Goal: Information Seeking & Learning: Understand process/instructions

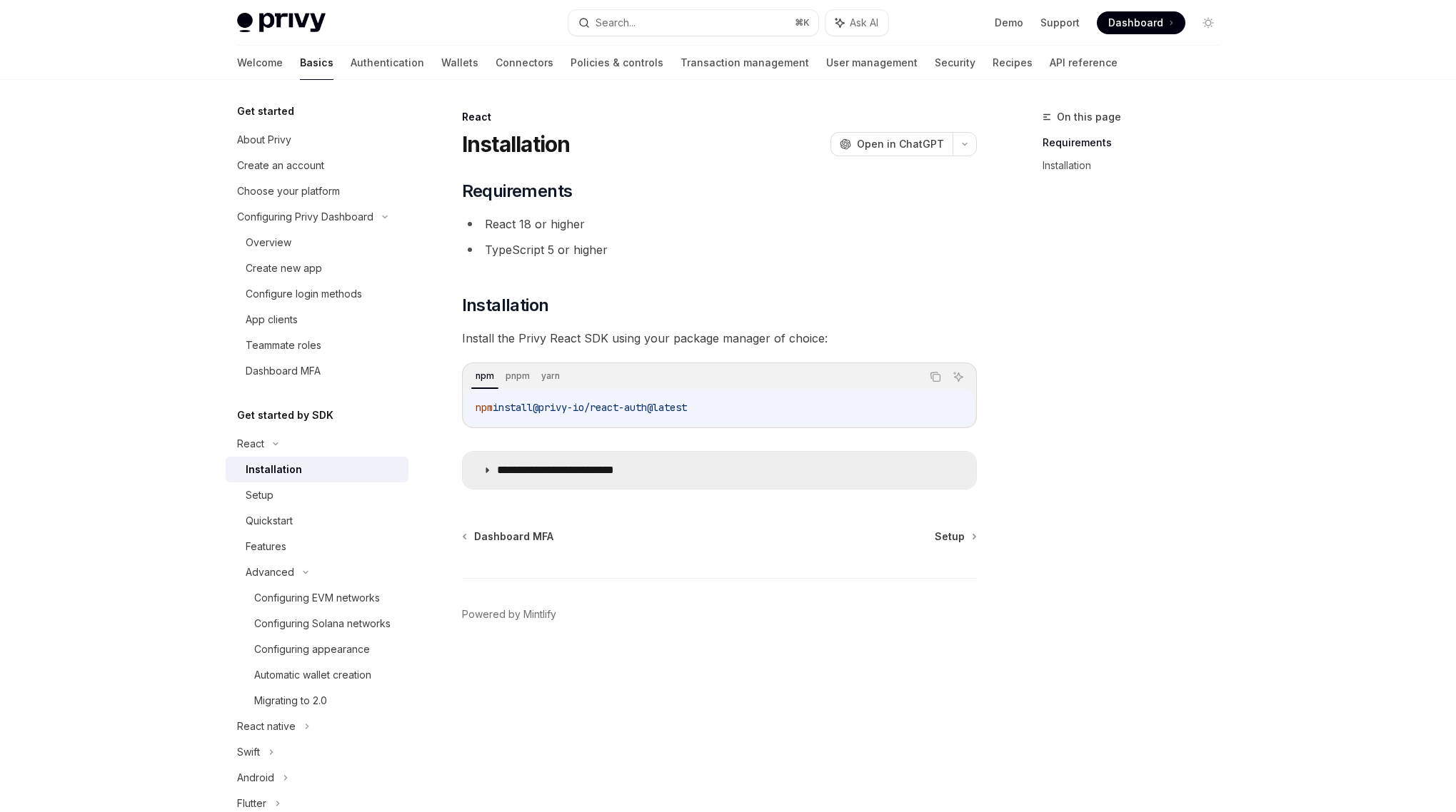
click at [480, 468] on summary "**********" at bounding box center [719, 470] width 514 height 37
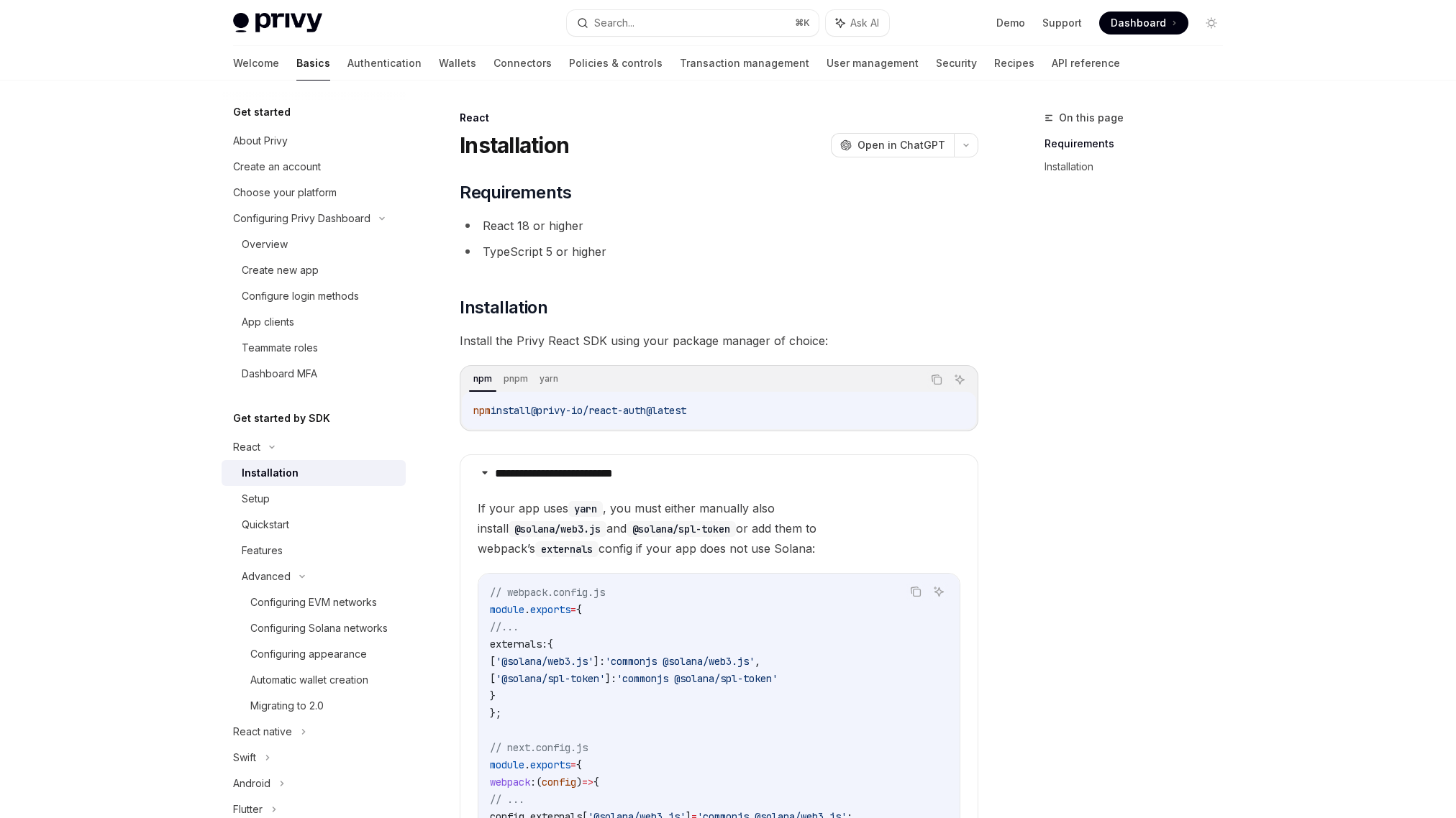
drag, startPoint x: 473, startPoint y: 409, endPoint x: 767, endPoint y: 413, distance: 294.0
click at [767, 413] on code "npm install @privy-io/react-auth@latest" at bounding box center [719, 411] width 491 height 17
drag, startPoint x: 495, startPoint y: 409, endPoint x: 773, endPoint y: 420, distance: 278.2
click at [774, 420] on div "npm install @privy-io/react-auth@latest" at bounding box center [719, 410] width 514 height 37
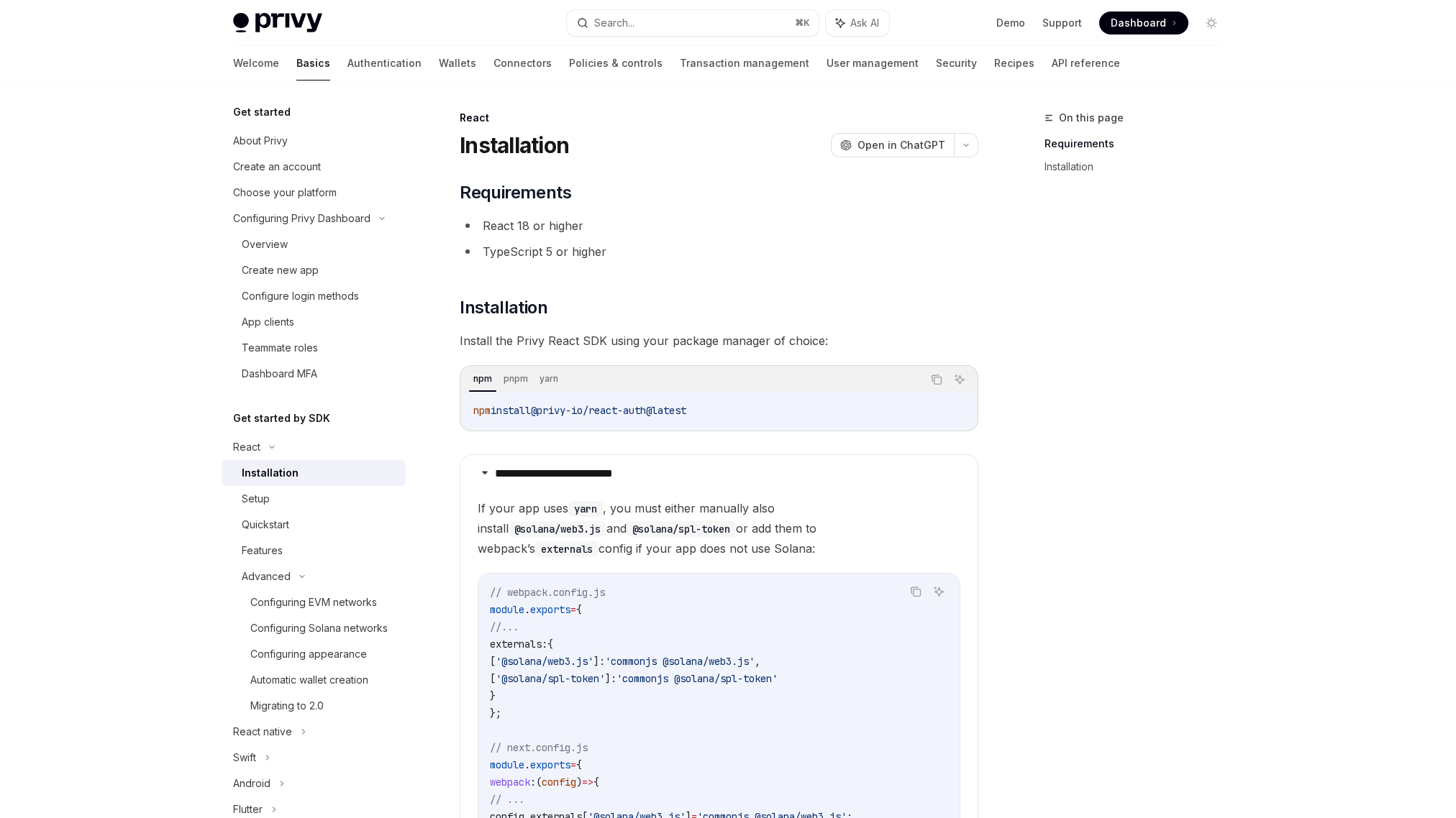
drag, startPoint x: 747, startPoint y: 418, endPoint x: 500, endPoint y: 415, distance: 247.0
click at [500, 415] on code "npm install @privy-io/react-auth@latest" at bounding box center [719, 411] width 491 height 17
copy span "install @privy-io/react-auth@latest"
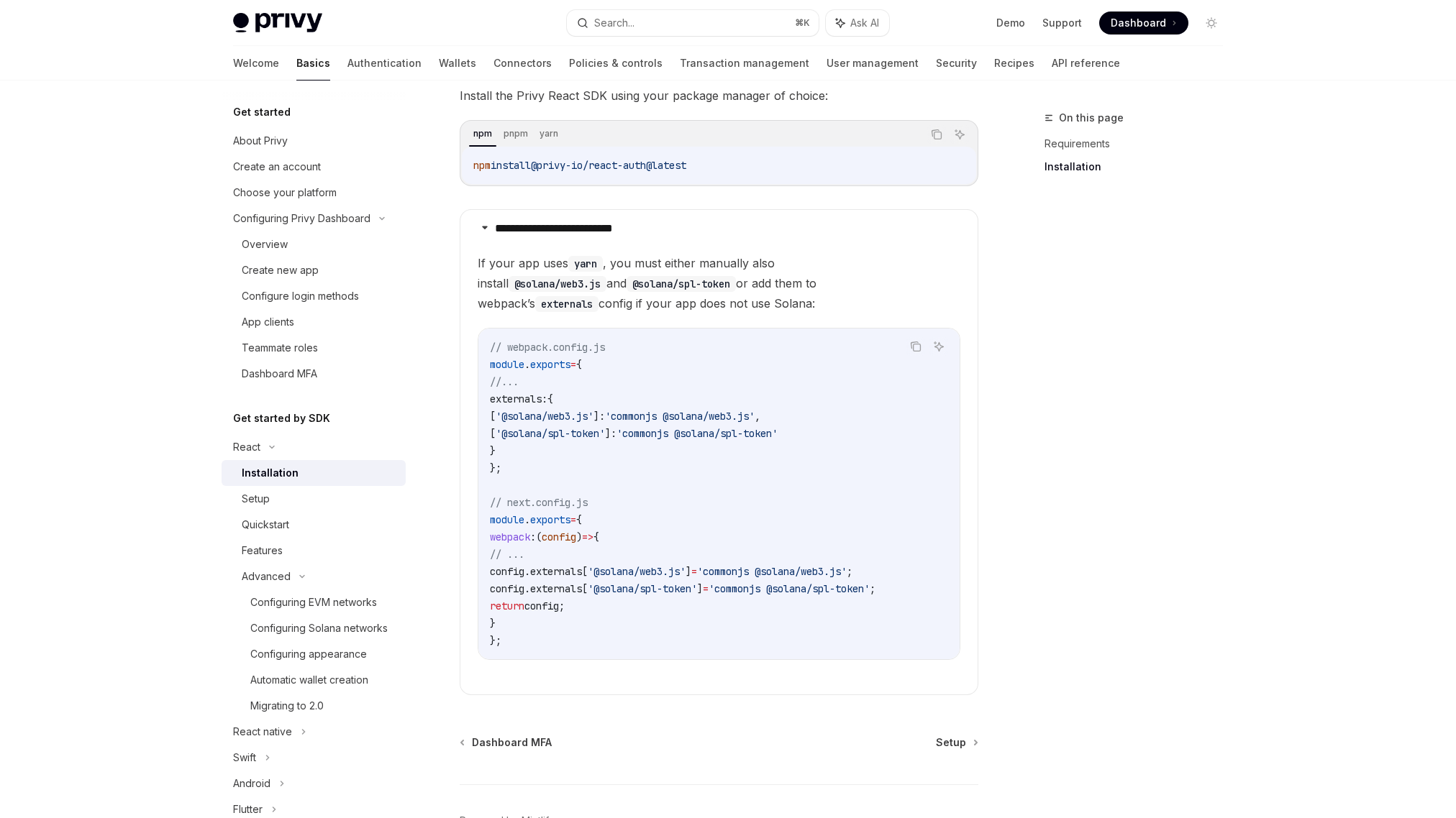
scroll to position [342, 0]
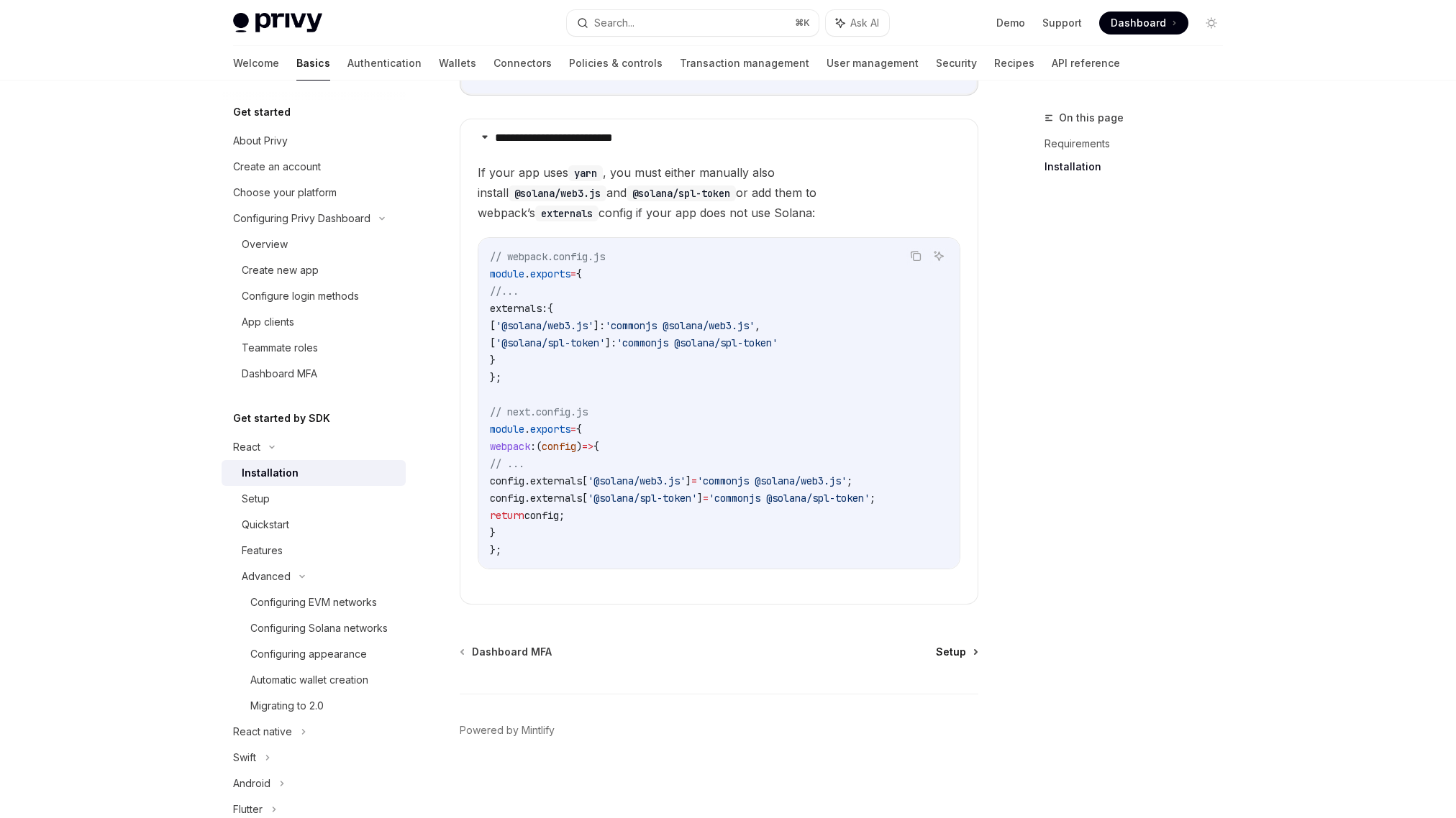
click at [943, 648] on span "Setup" at bounding box center [951, 652] width 30 height 14
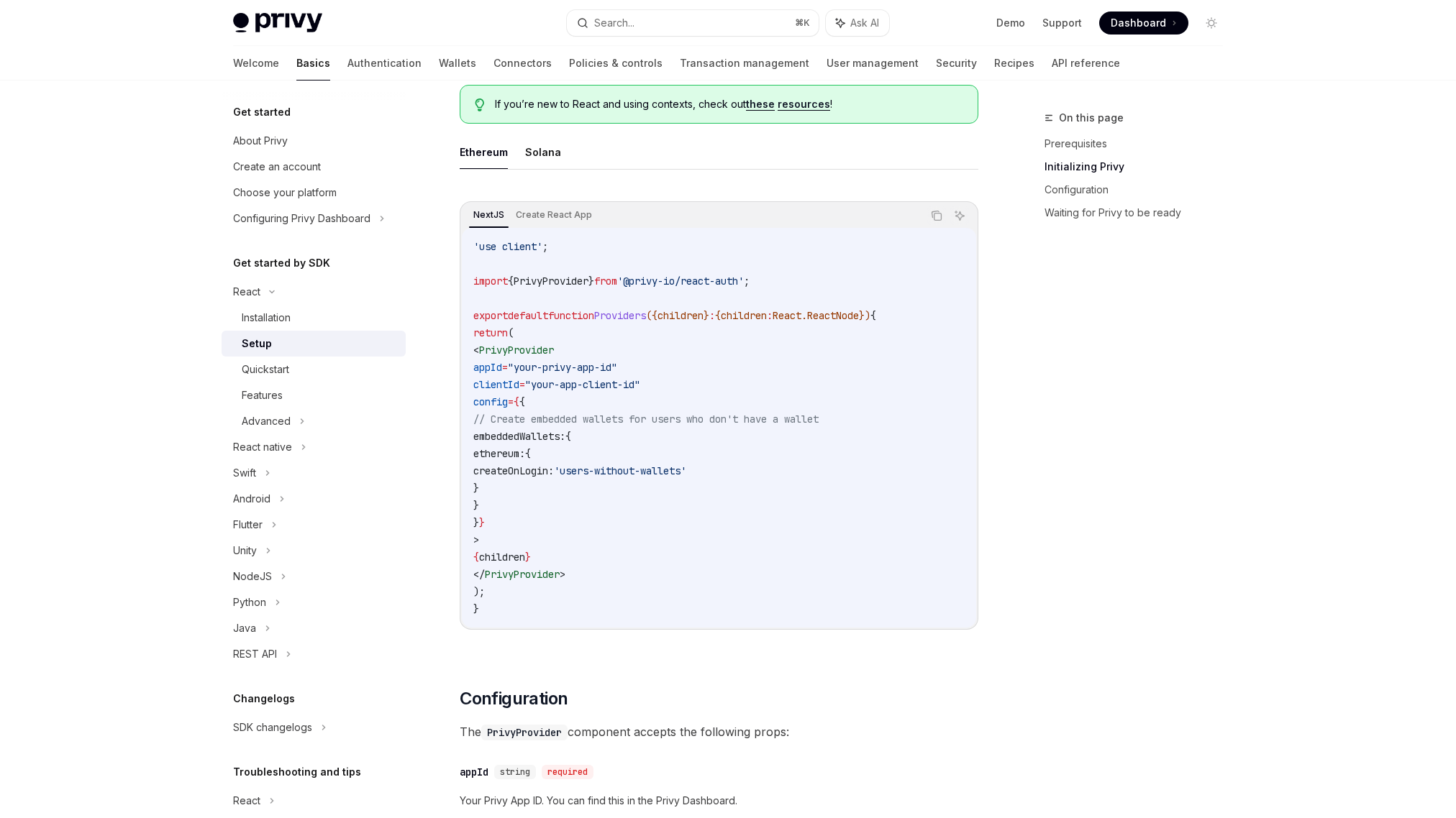
scroll to position [388, 0]
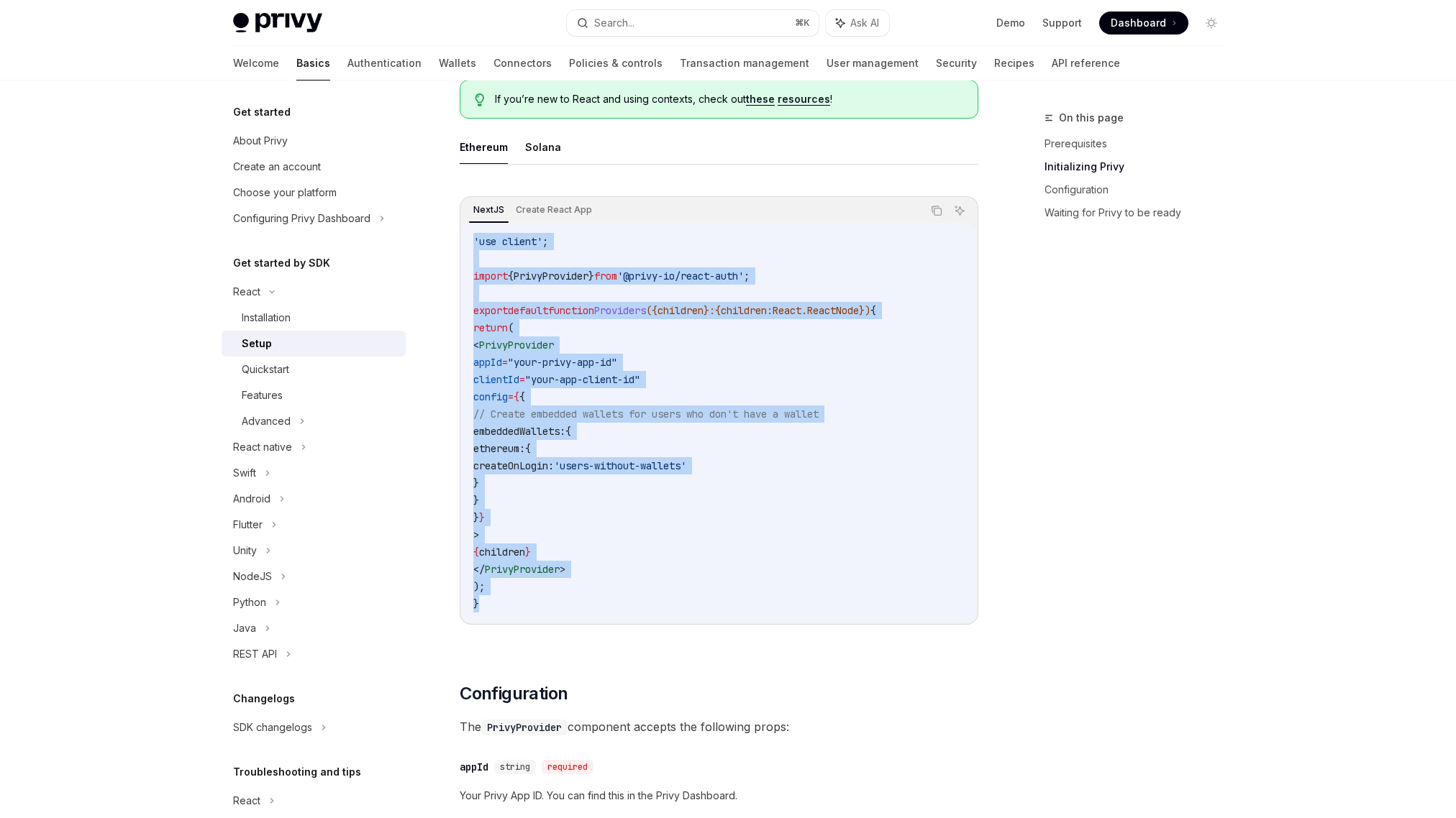
drag, startPoint x: 473, startPoint y: 241, endPoint x: 572, endPoint y: 601, distance: 373.4
click at [572, 601] on code "'use client' ; import { PrivyProvider } from '@privy-io/react-auth' ; export de…" at bounding box center [719, 423] width 491 height 380
copy code "'use client' ; import { PrivyProvider } from '@privy-io/react-auth' ; export de…"
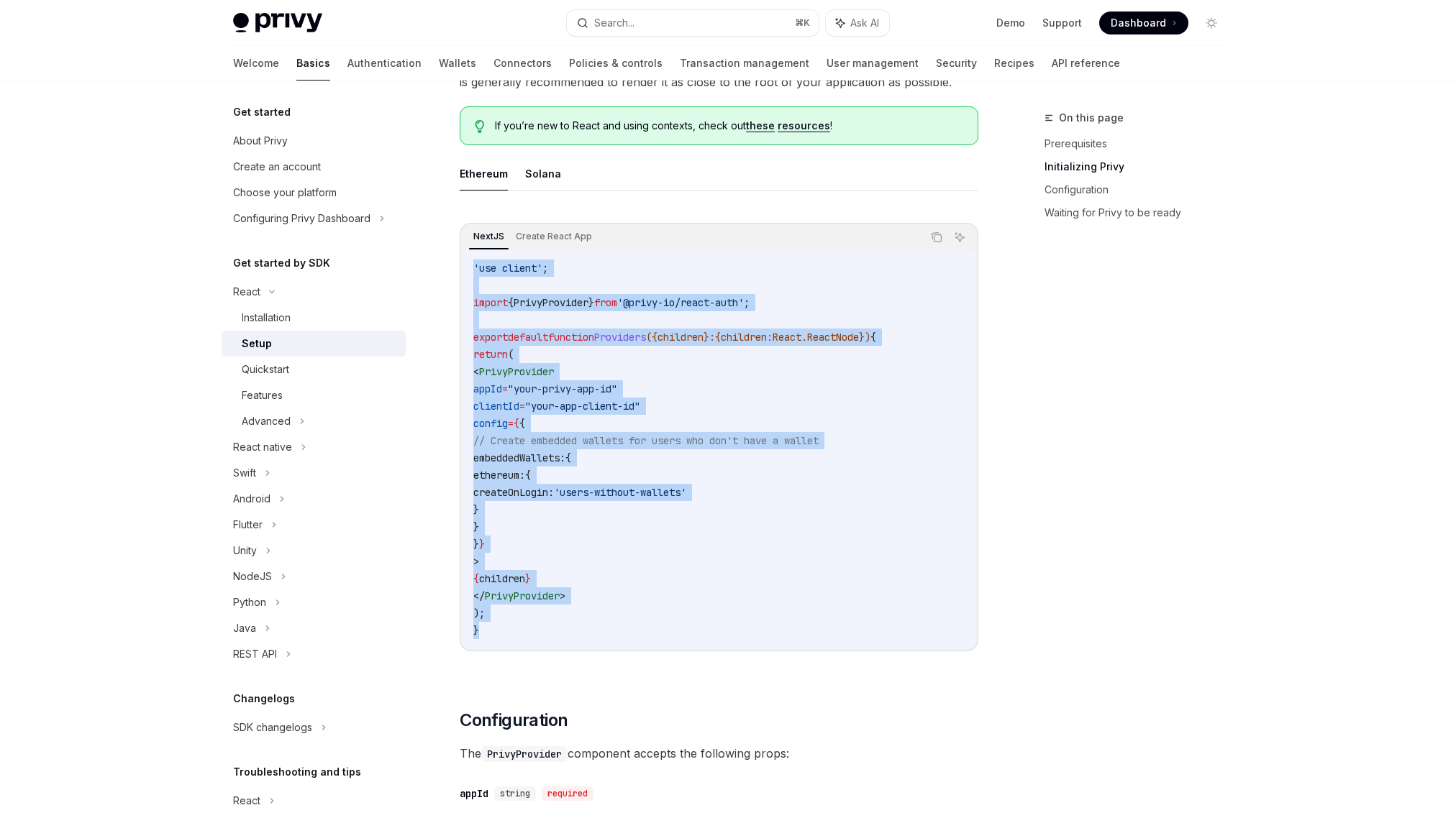
scroll to position [373, 0]
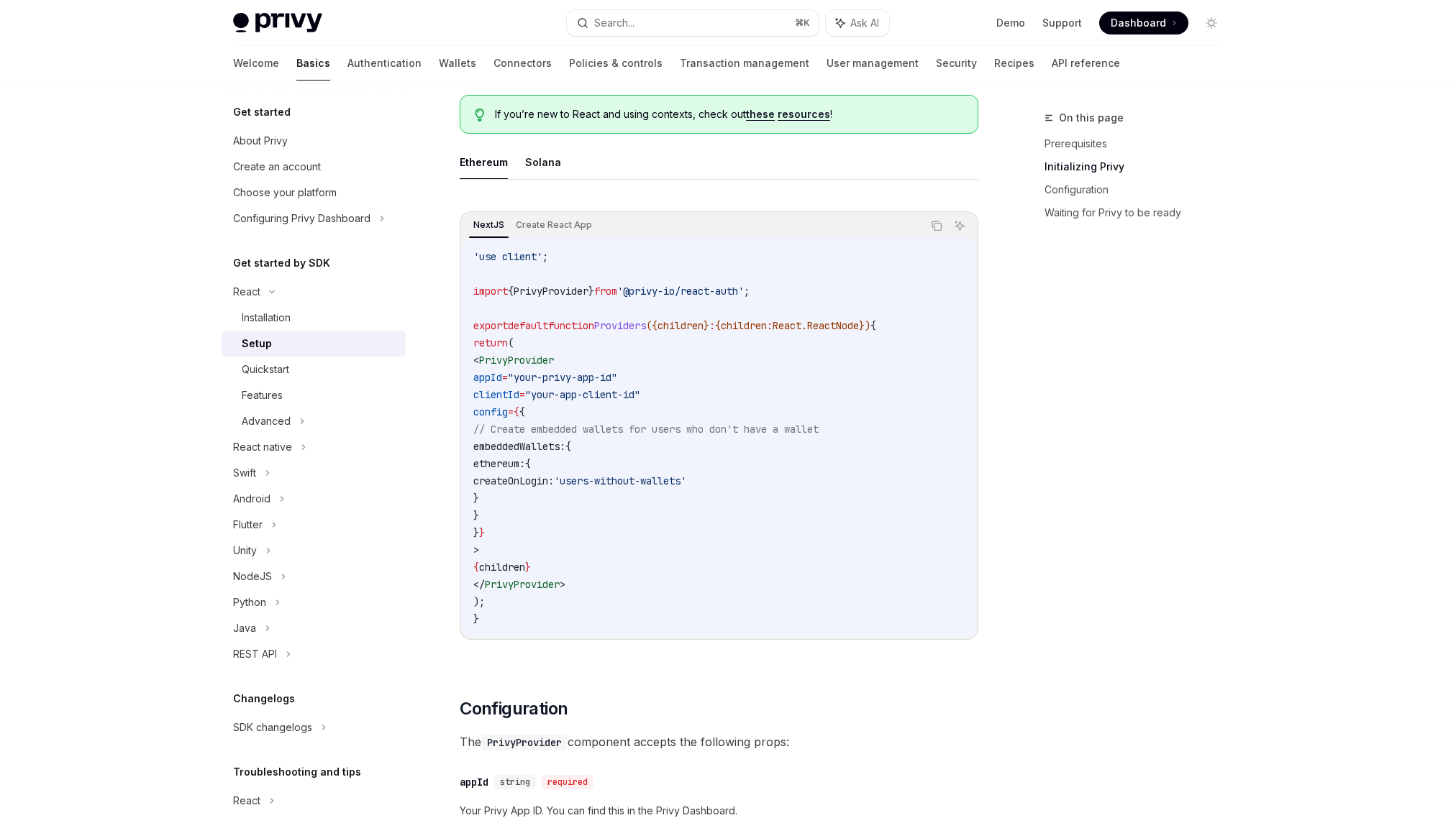
click at [1050, 462] on div "On this page Prerequisites Initializing Privy Configuration Waiting for Privy t…" at bounding box center [1125, 464] width 218 height 709
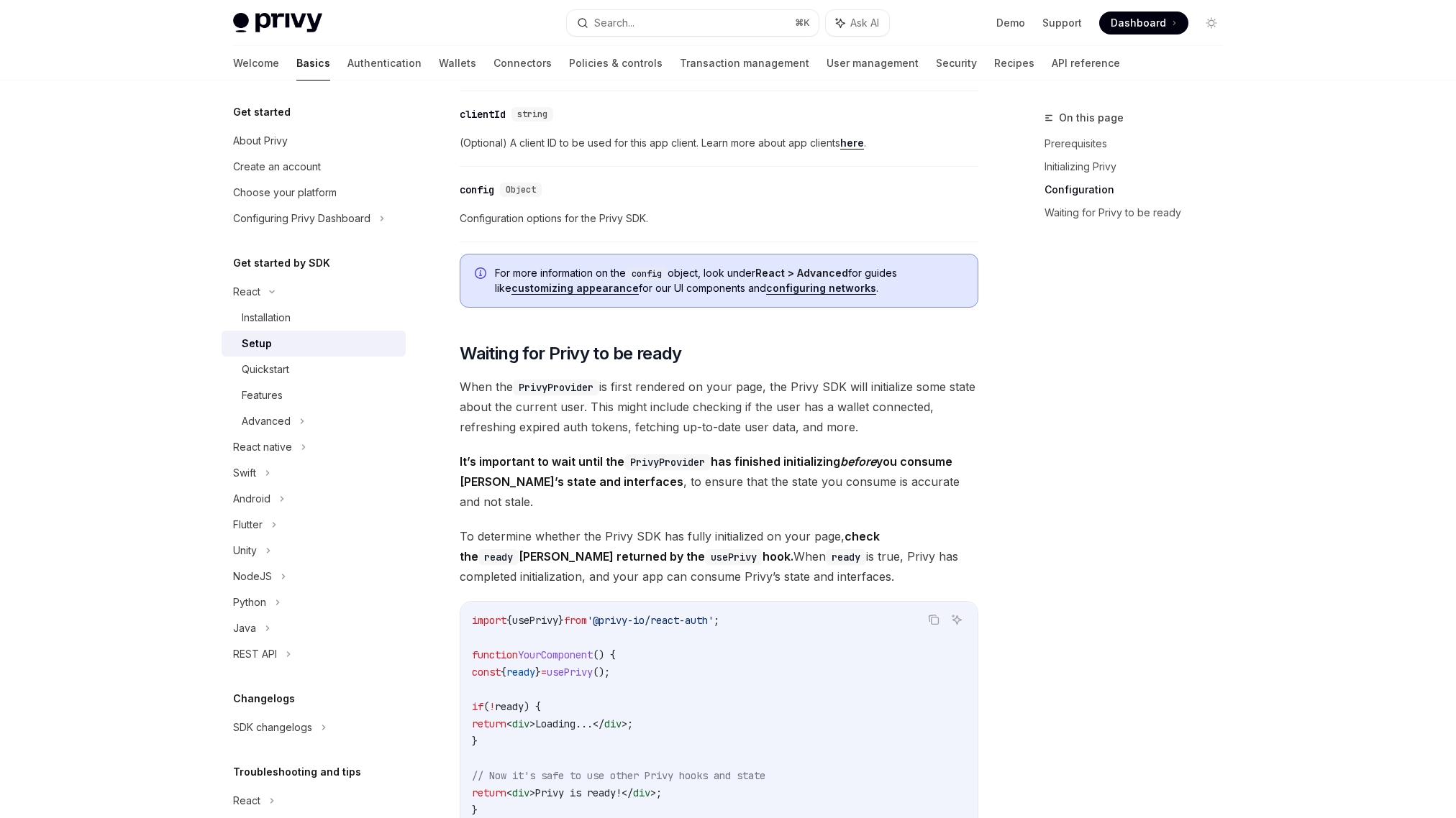
scroll to position [1118, 0]
click at [787, 289] on link "configuring networks" at bounding box center [821, 287] width 110 height 13
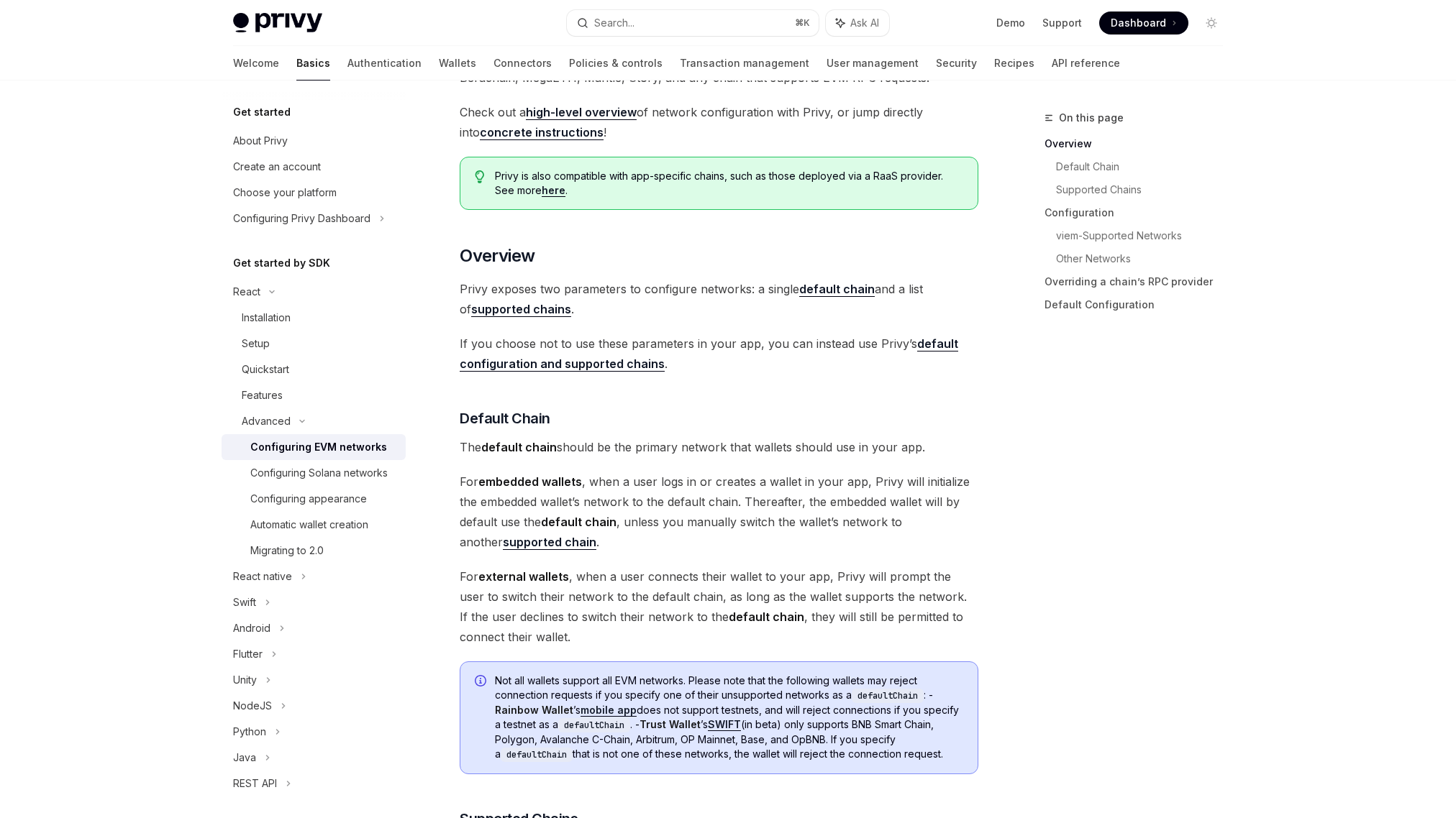
scroll to position [190, 0]
click at [518, 309] on strong "supported chains" at bounding box center [521, 308] width 100 height 14
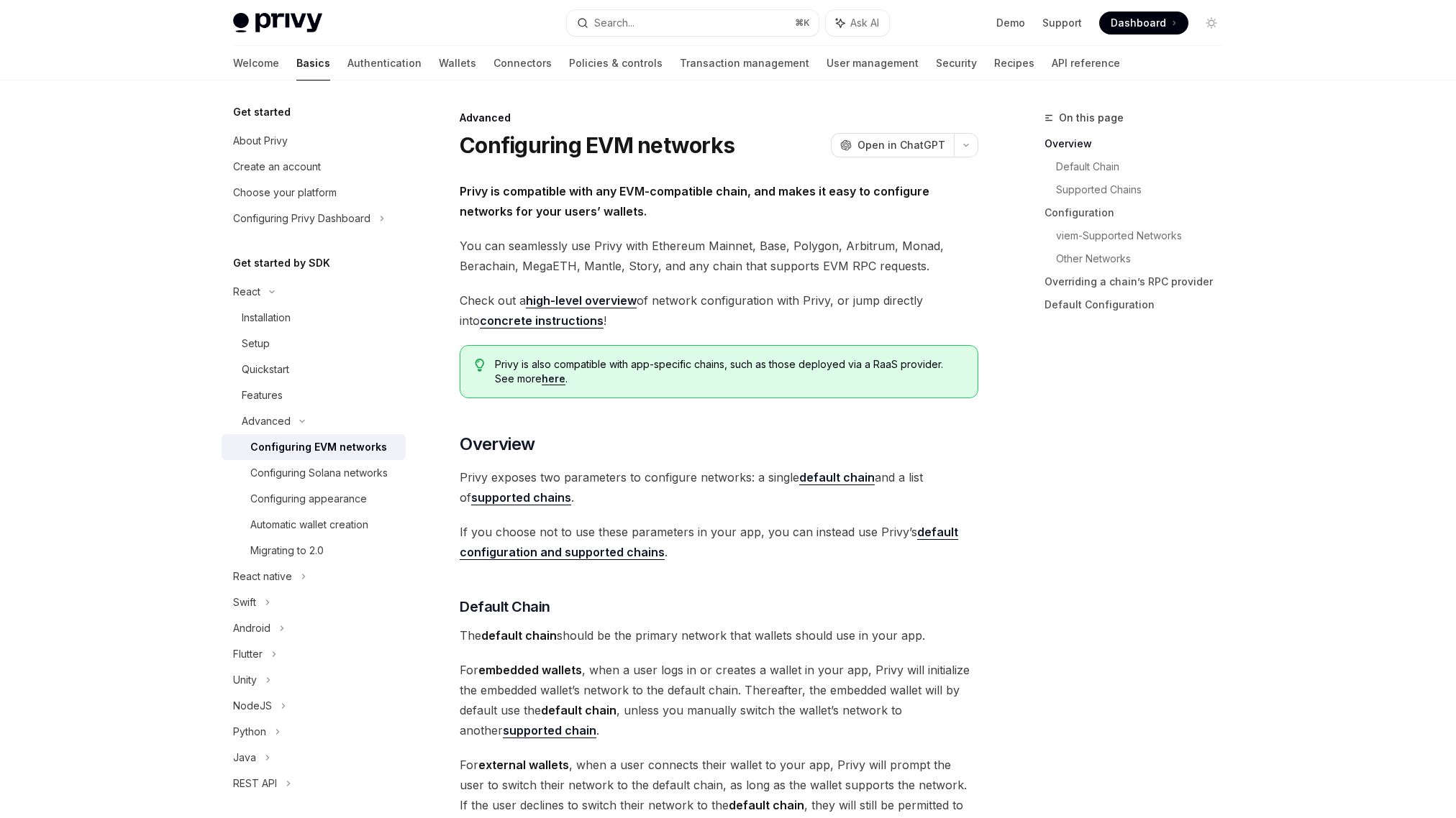
click at [515, 496] on strong "supported chains" at bounding box center [521, 498] width 100 height 14
click at [281, 480] on div "Configuring Solana networks" at bounding box center [319, 473] width 138 height 17
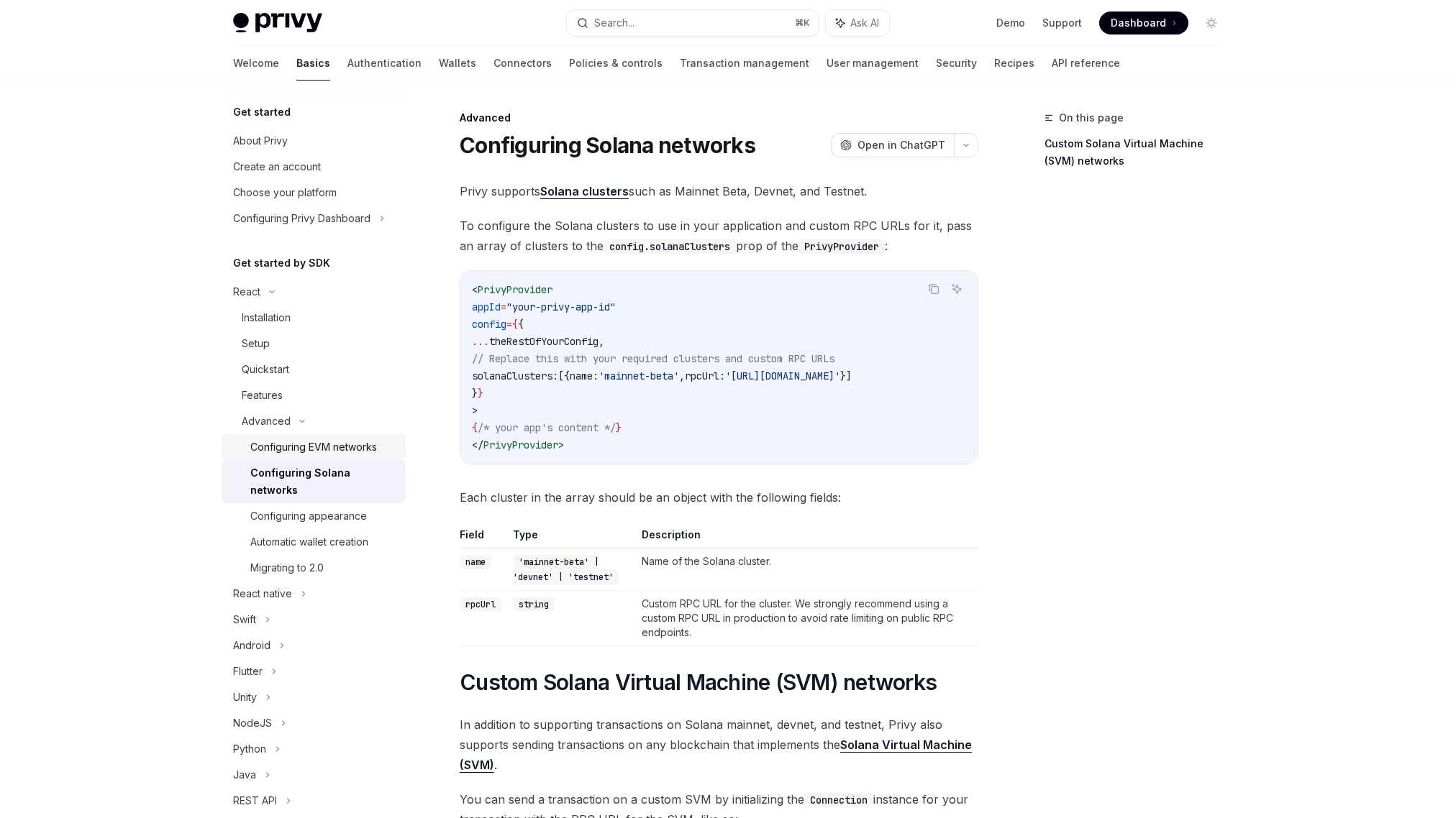
click at [353, 443] on div "Configuring EVM networks" at bounding box center [313, 448] width 127 height 17
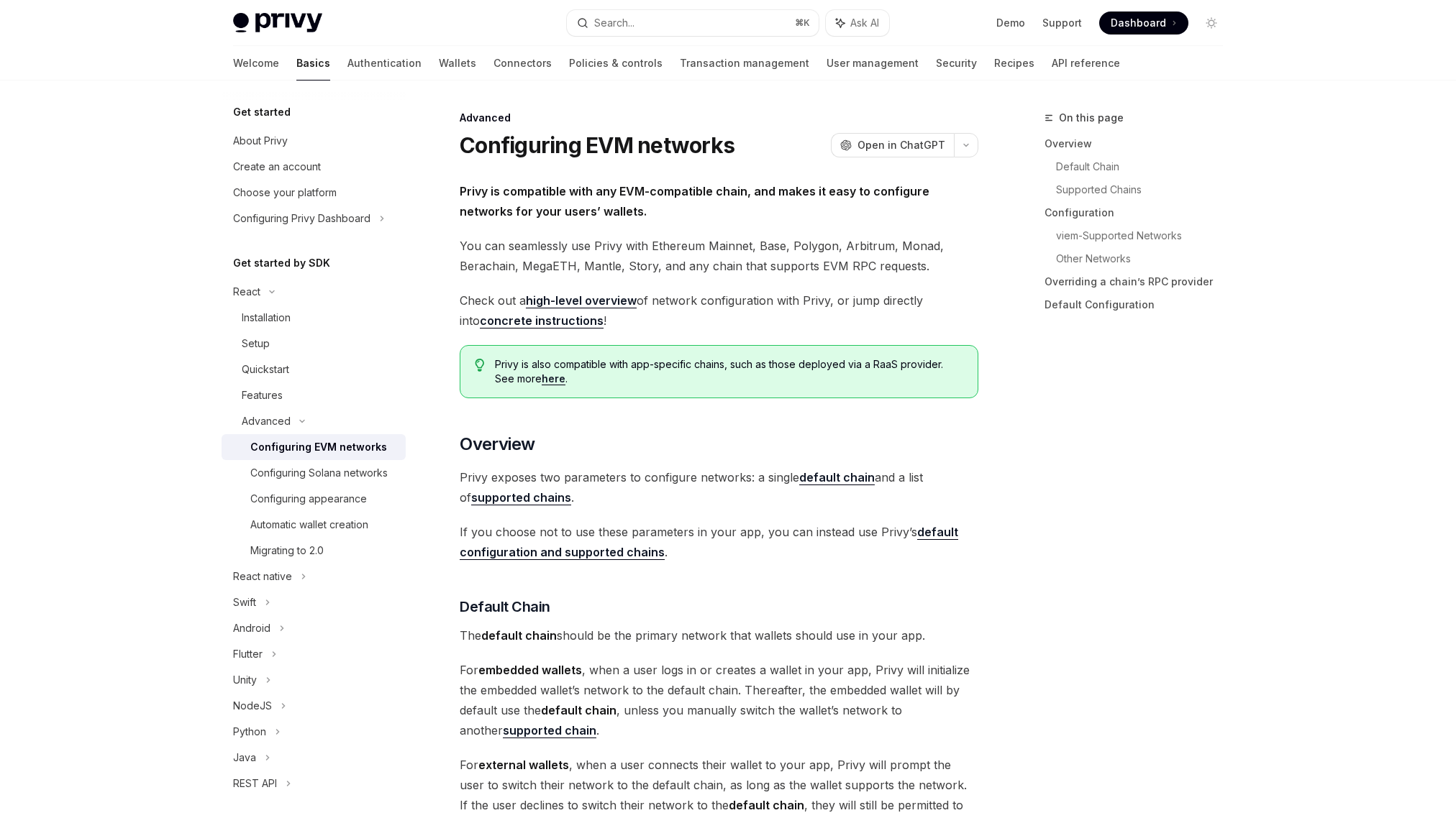
type textarea "*"
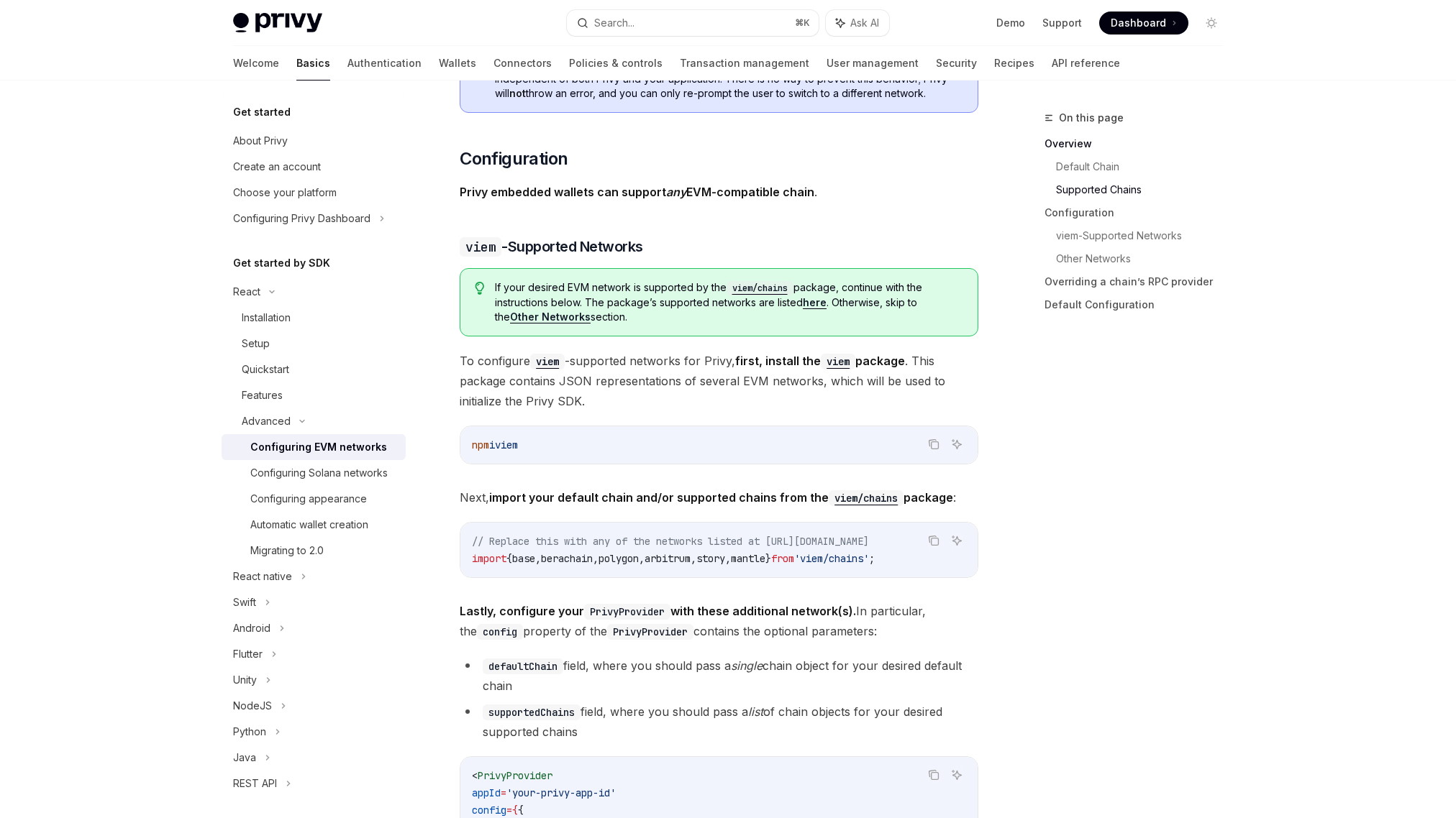
scroll to position [1301, 0]
drag, startPoint x: 493, startPoint y: 440, endPoint x: 559, endPoint y: 440, distance: 66.0
click at [559, 440] on code "npm i viem" at bounding box center [719, 444] width 495 height 17
copy span "i viem"
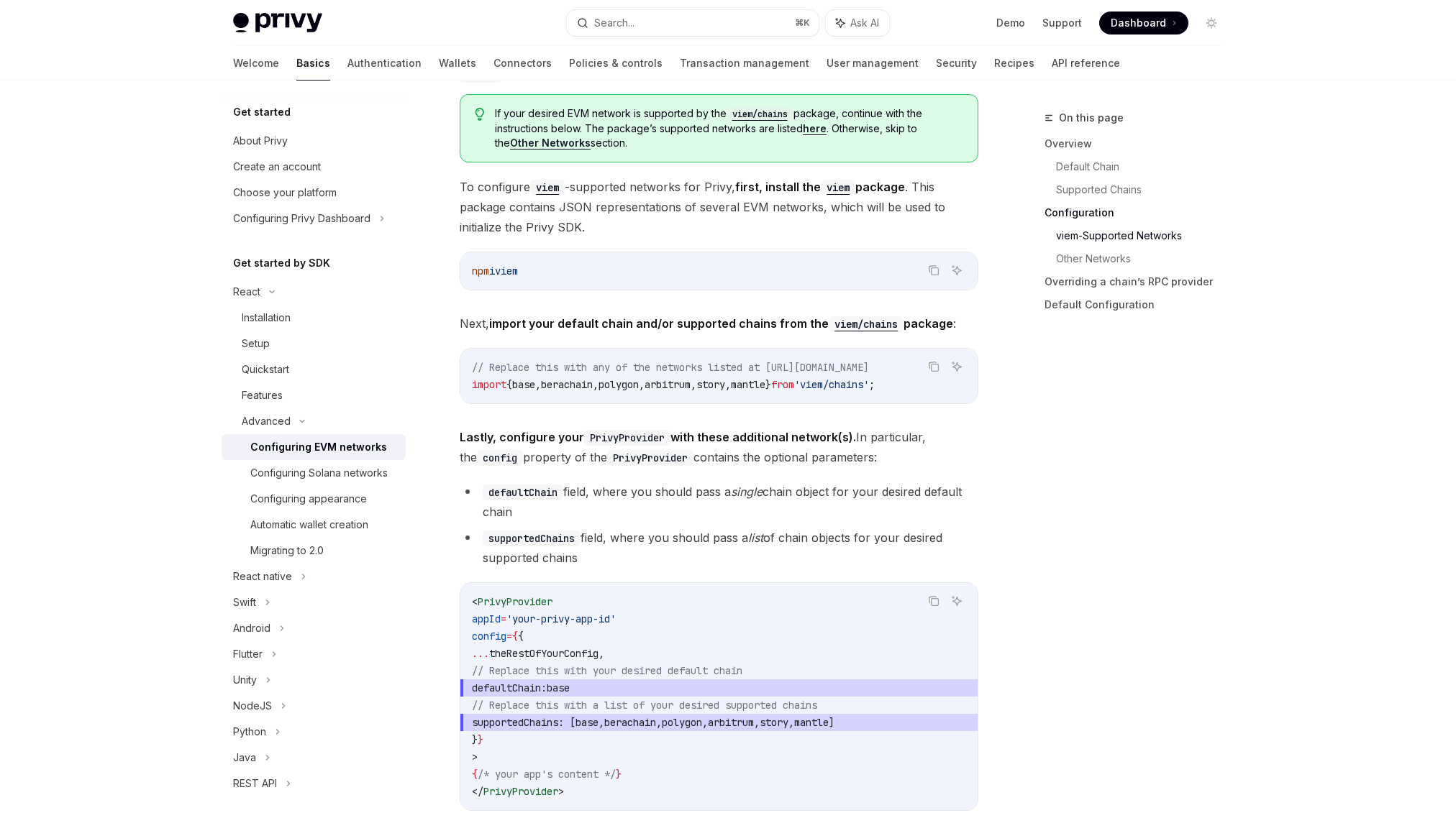
scroll to position [1475, 0]
drag, startPoint x: 946, startPoint y: 381, endPoint x: 472, endPoint y: 388, distance: 474.1
click at [472, 388] on div "Copy Ask AI // Replace this with any of the networks listed at [URL][DOMAIN_NAM…" at bounding box center [719, 374] width 518 height 56
click at [472, 388] on span "import" at bounding box center [489, 383] width 35 height 13
drag, startPoint x: 472, startPoint y: 382, endPoint x: 956, endPoint y: 376, distance: 484.0
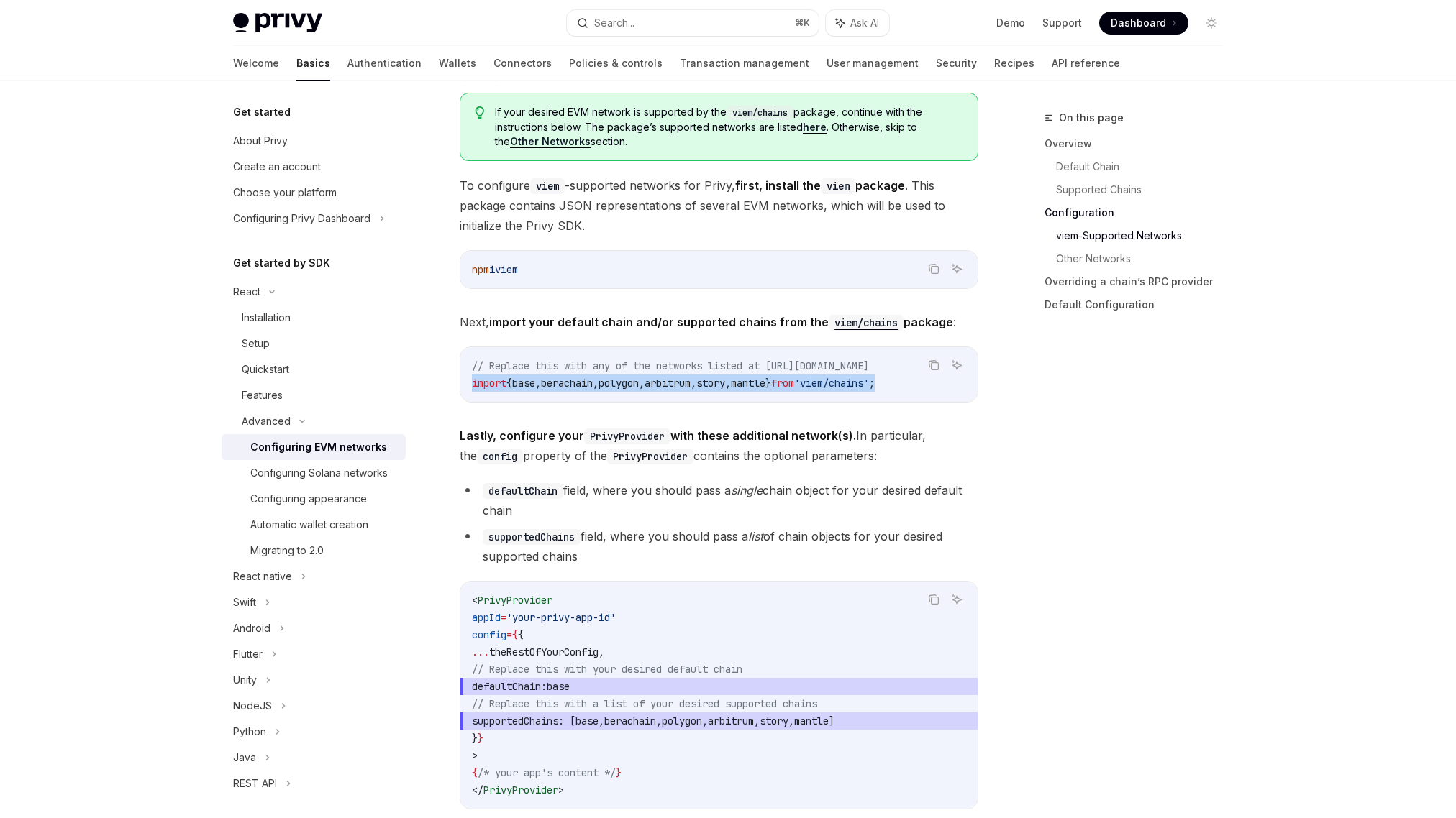
click at [956, 376] on code "// Replace this with any of the networks listed at [URL][DOMAIN_NAME] import { …" at bounding box center [719, 375] width 495 height 35
copy span "import { base , berachain , polygon , arbitrum , story , mantle } from 'viem/ch…"
